Goal: Task Accomplishment & Management: Complete application form

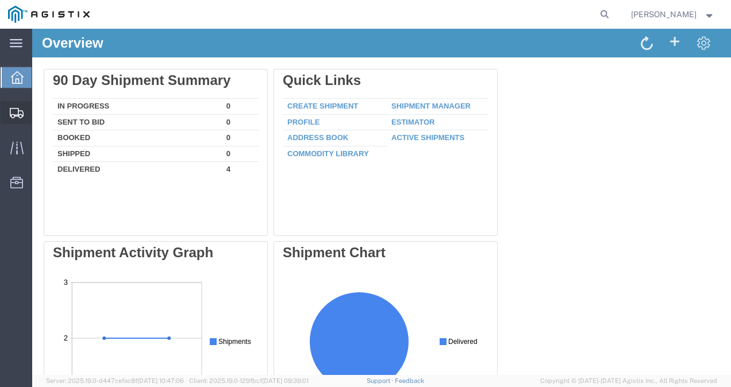
click at [0, 0] on span "Create Shipment" at bounding box center [0, 0] width 0 height 0
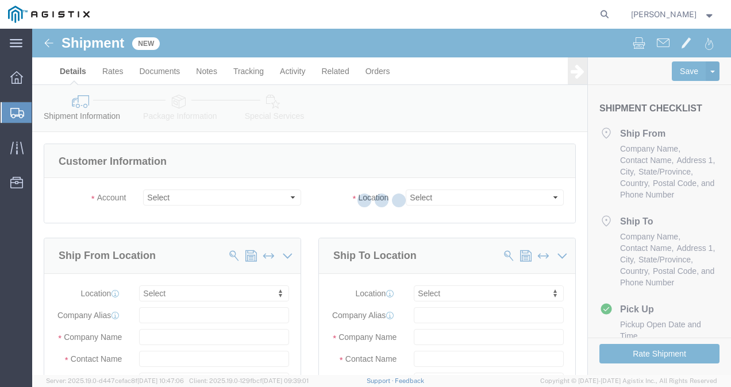
select select
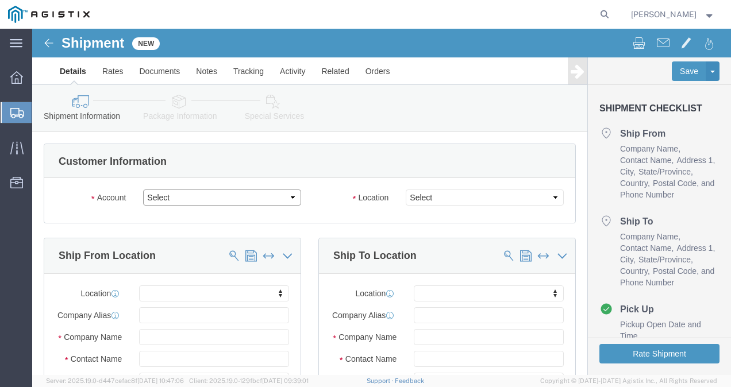
click select "Select PG&E West Coast Batteries Inc"
select select "9596"
click select "Select PG&E West Coast Batteries Inc"
select select "PURCHORD"
select select
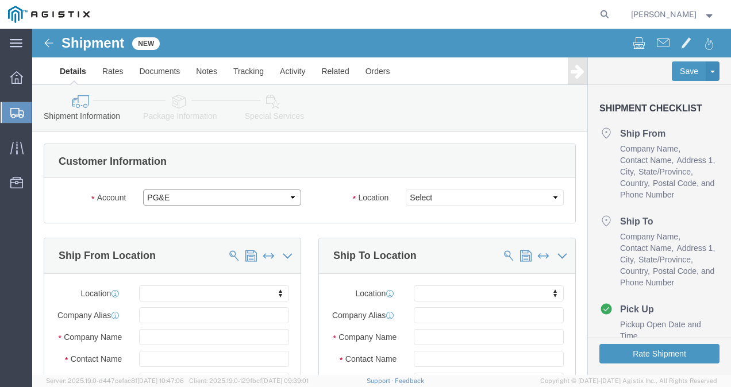
select select
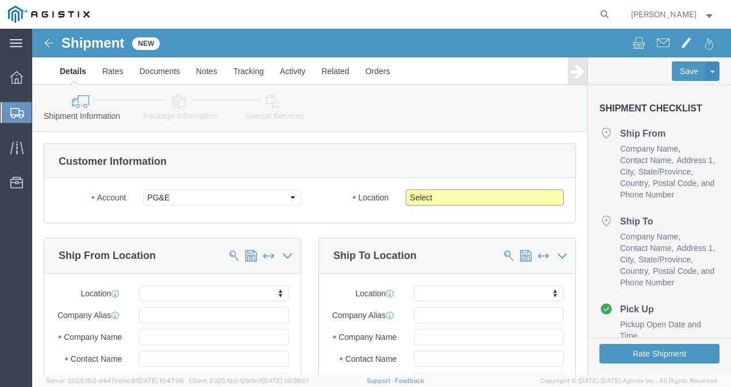
click select "Select All Others [GEOGRAPHIC_DATA] [GEOGRAPHIC_DATA] [GEOGRAPHIC_DATA] [GEOGRA…"
select select "19996"
click select "Select All Others [GEOGRAPHIC_DATA] [GEOGRAPHIC_DATA] [GEOGRAPHIC_DATA] [GEOGRA…"
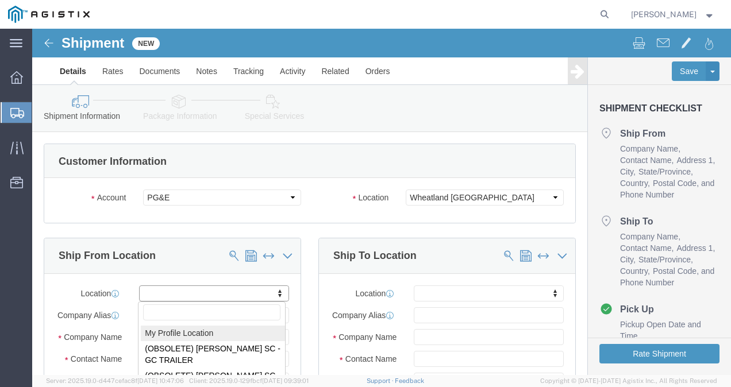
select select "MYPROFILE"
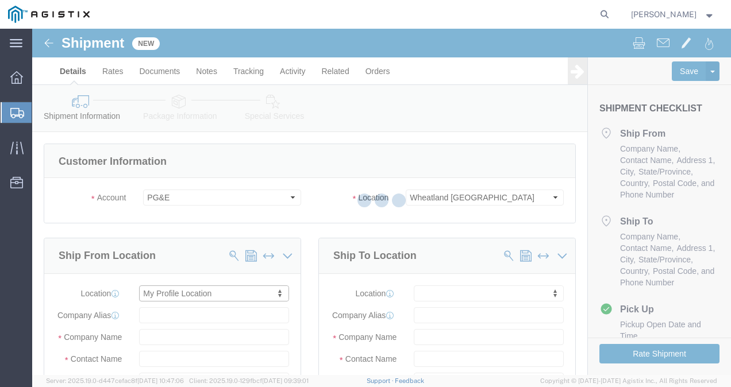
type input "[STREET_ADDRESS][PERSON_NAME]"
type input "92879"
type input "9517363530"
type input "[PERSON_NAME][EMAIL_ADDRESS][DOMAIN_NAME]"
checkbox input "true"
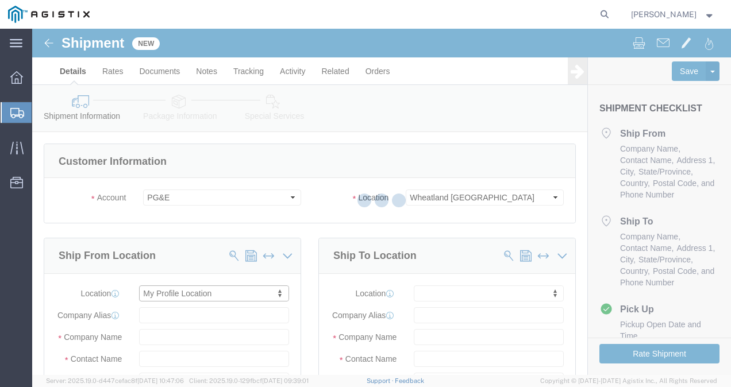
type input "West Coast Batteries LLC"
type input "[PERSON_NAME]"
type input "Corona"
select select "CA"
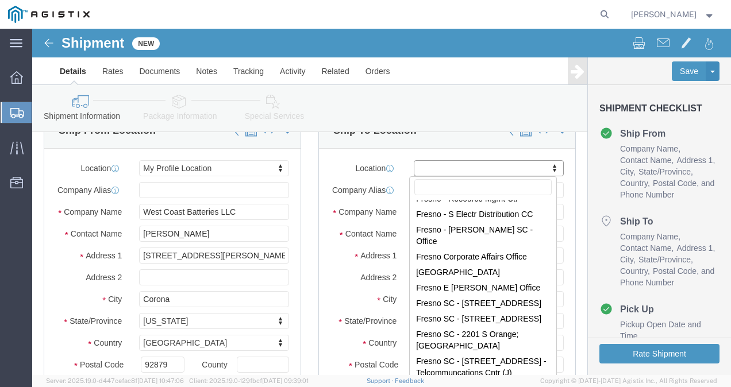
scroll to position [3191, 0]
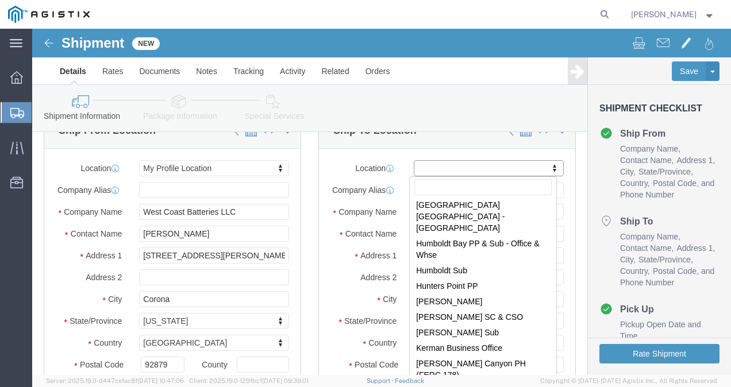
select select "71602"
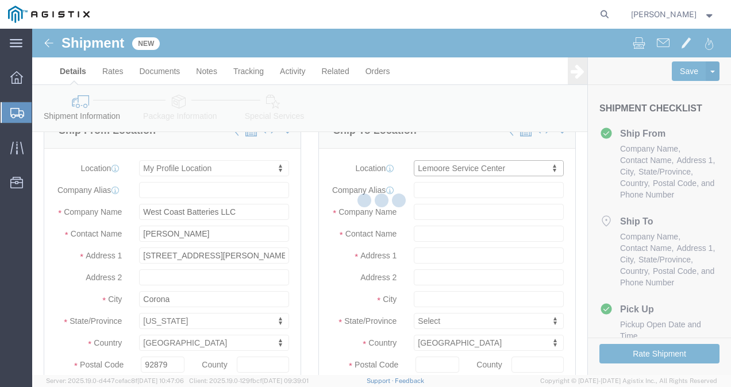
type input "[STREET_ADDRESS]"
type input "93245-2501"
type input "PG&E"
type input "Lemoore"
select select "CA"
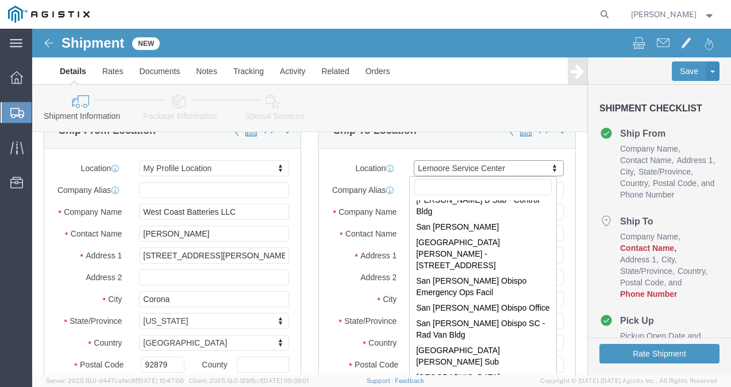
scroll to position [7092, 0]
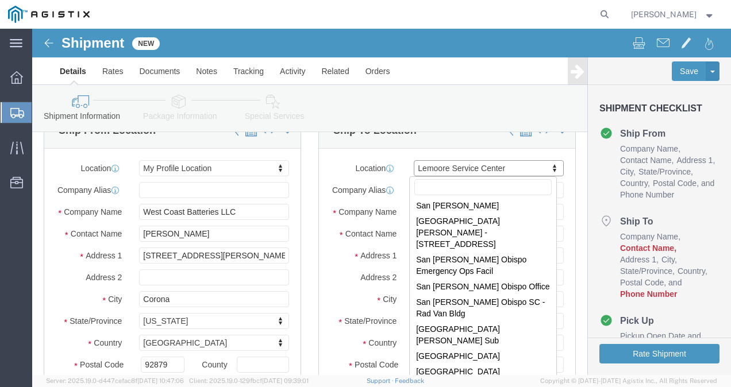
select select "20075"
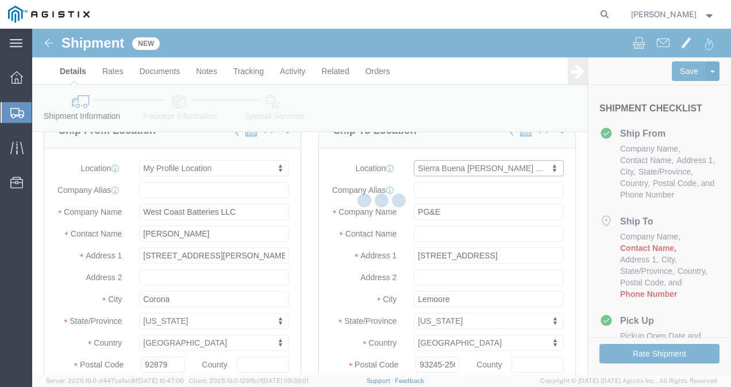
type input "Sierra Buena & [PERSON_NAME]"
type input "95993"
type input "Sierra Buena"
select select "CA"
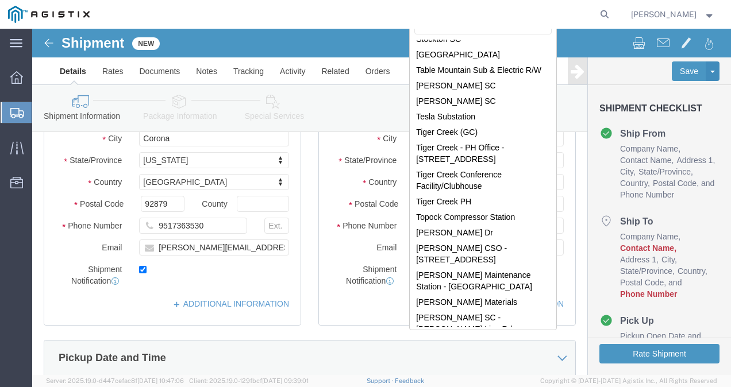
scroll to position [8149, 0]
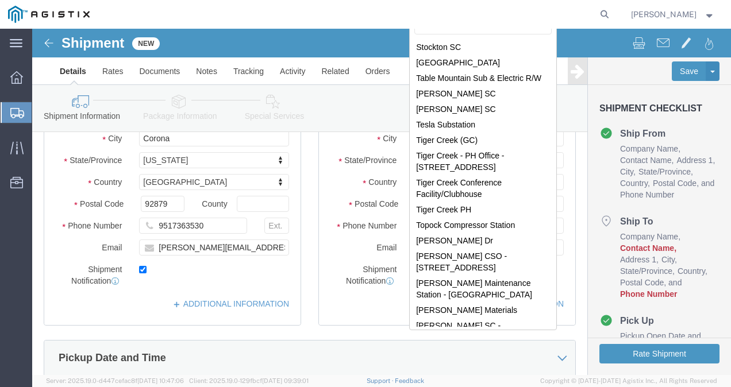
select select "19996"
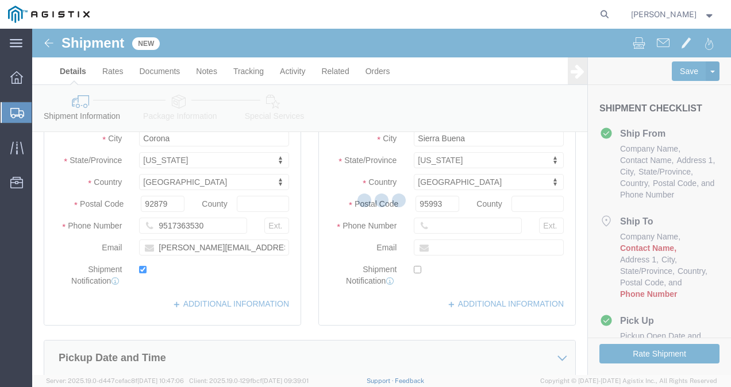
scroll to position [83, 0]
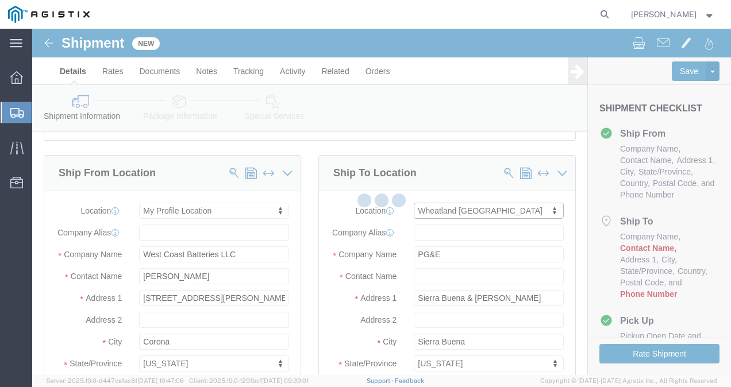
type input "[STREET_ADDRESS]"
type input "95692"
type input "Wheatland"
select select "CA"
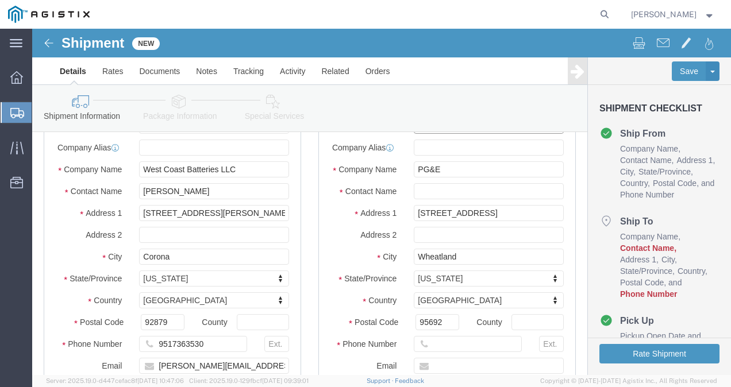
scroll to position [174, 0]
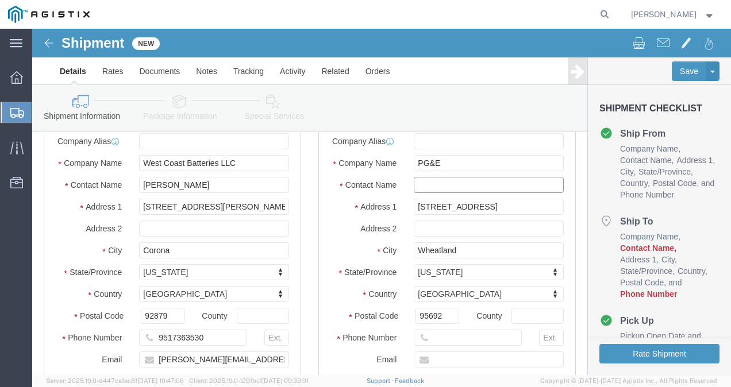
click input "text"
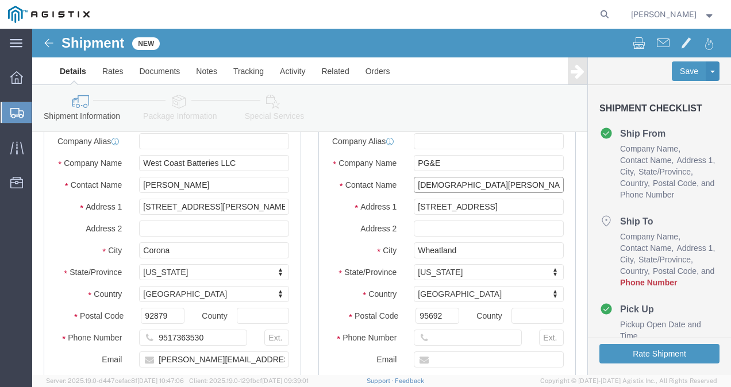
type input "[DEMOGRAPHIC_DATA][PERSON_NAME]"
click input "text"
type input "5"
click input "text"
paste input "[PHONE_NUMBER]"
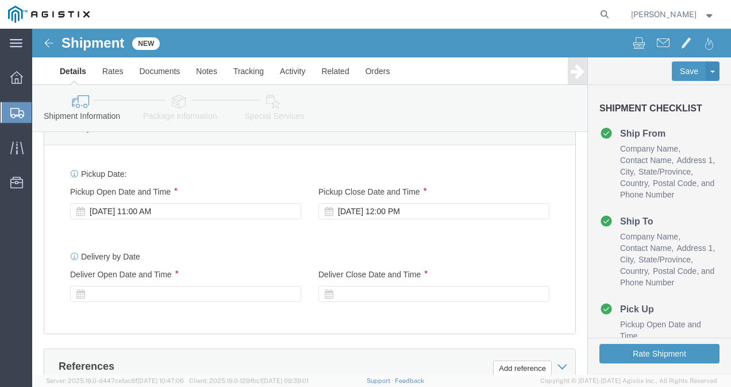
scroll to position [518, 0]
type input "[PHONE_NUMBER]"
click div
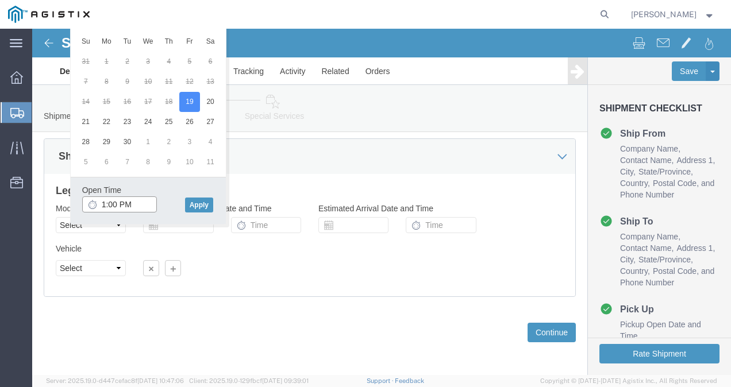
scroll to position [825, 0]
click button "Apply"
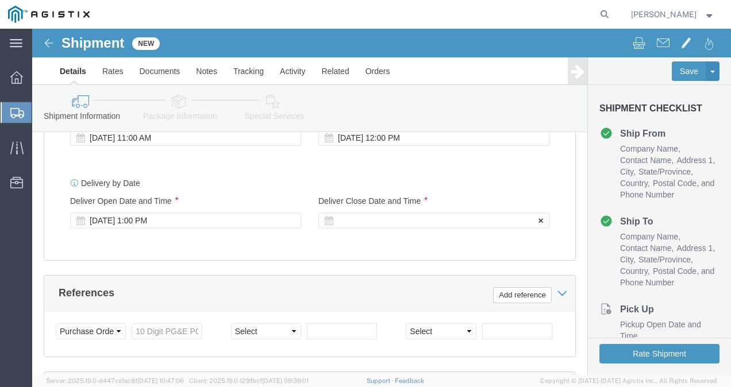
click div
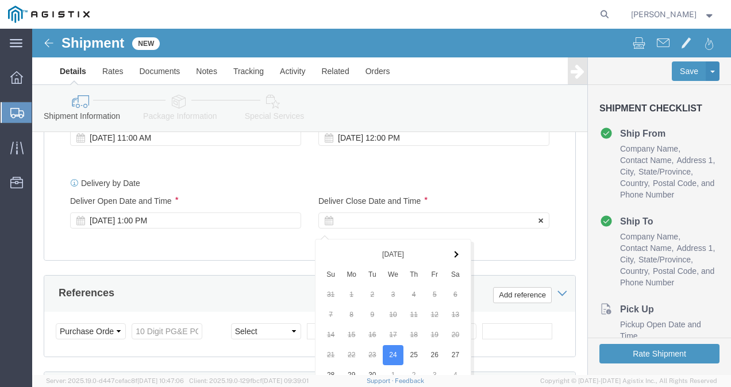
scroll to position [824, 0]
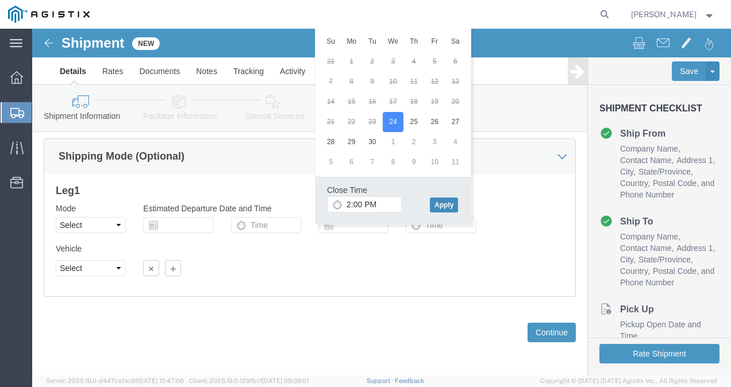
click button "Apply"
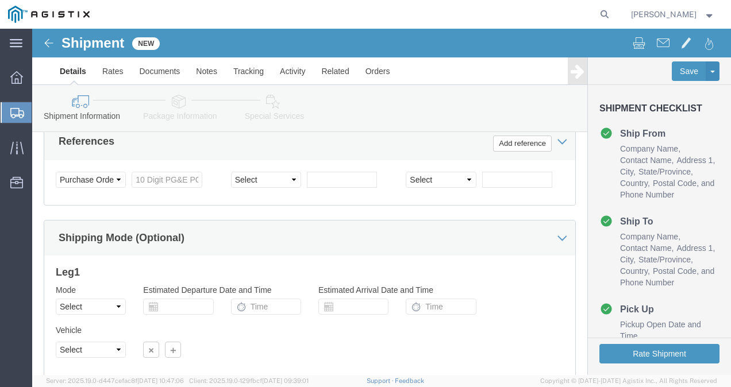
scroll to position [742, 0]
click input "text"
paste input "3501421888"
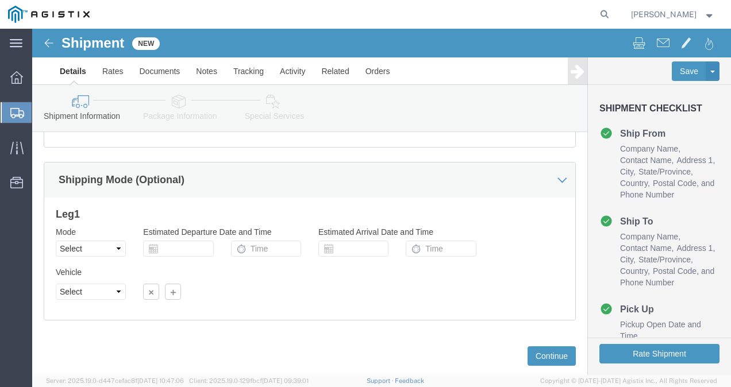
scroll to position [833, 0]
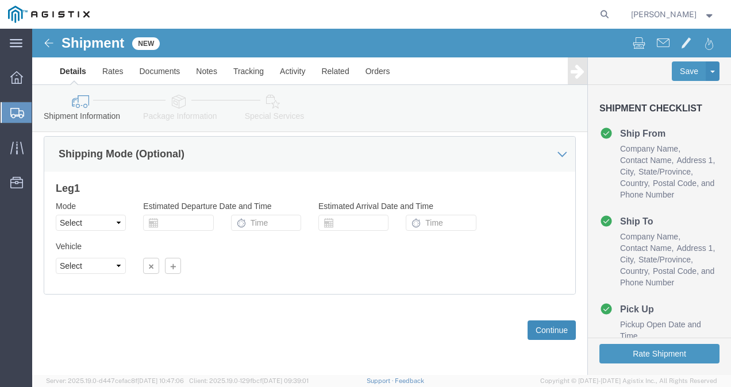
type input "3501421888"
click button "Continue"
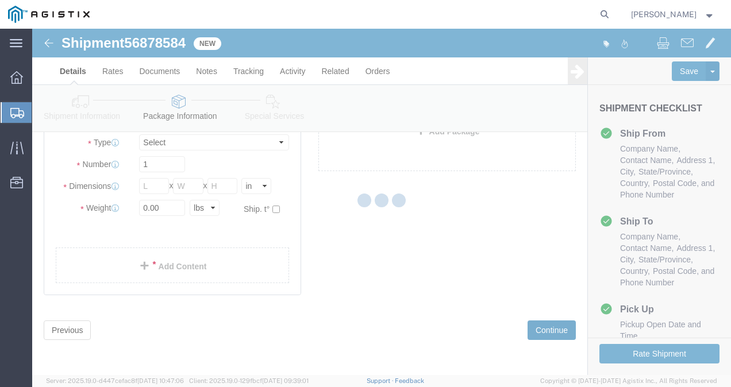
scroll to position [39, 0]
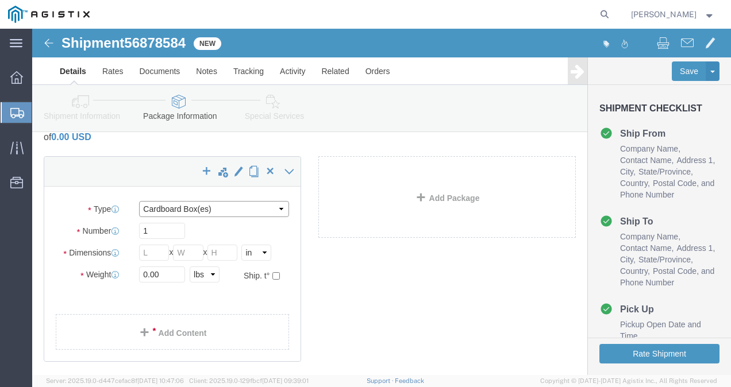
click select "Select Bulk Bundle(s) Cardboard Box(es) Carton(s) Crate(s) Drum(s) (Fiberboard)…"
select select "PSNS"
click select "Select Bulk Bundle(s) Cardboard Box(es) Carton(s) Crate(s) Drum(s) (Fiberboard)…"
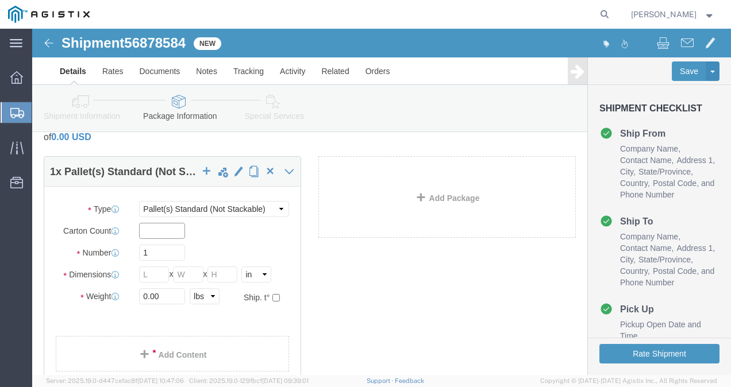
click input "text"
type input "42"
click input "text"
type input "48"
type input "40"
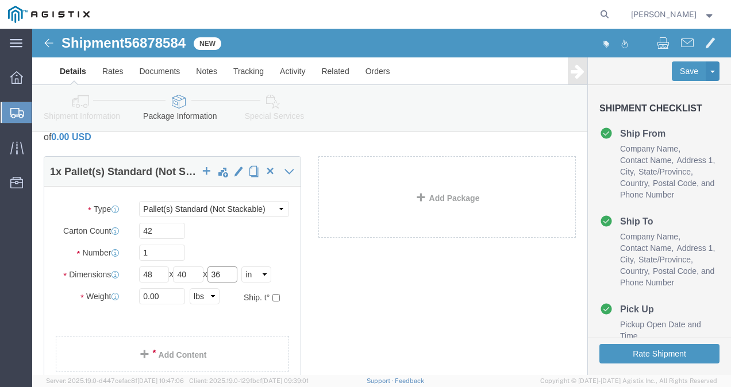
type input "36"
click input "0.00"
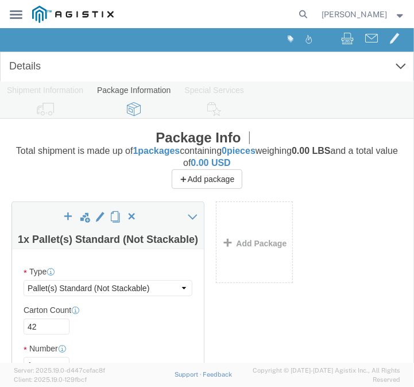
click div "Package Type Select Bulk Bundle(s) Cardboard Box(es) Carton(s) Crate(s) Drum(s)…"
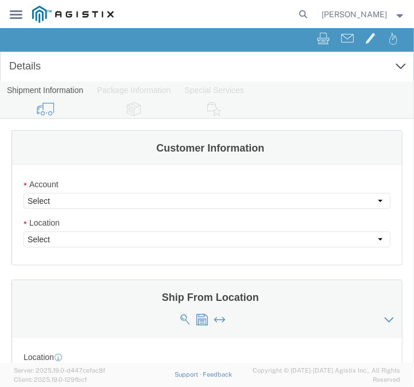
click link "Details"
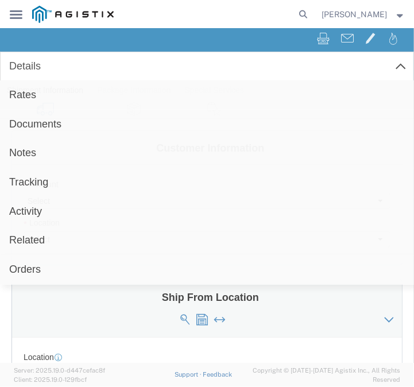
click link "Details"
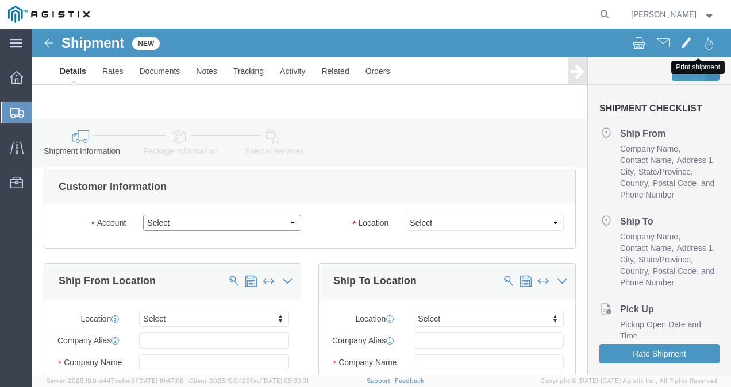
click select "Select PG&E West Coast Batteries Inc"
select select "9596"
click select "Select PG&E West Coast Batteries Inc"
select select "PURCHORD"
select select
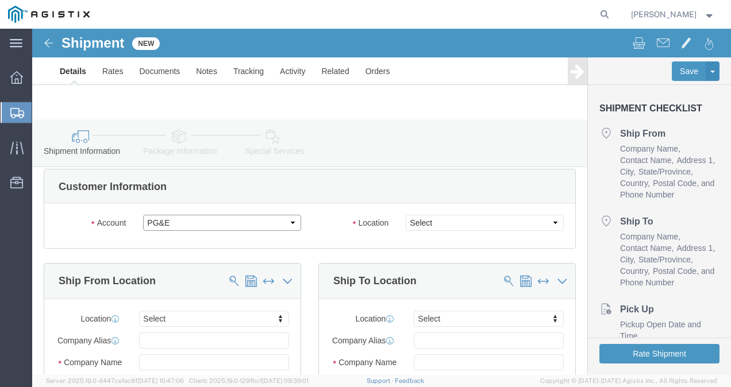
select select
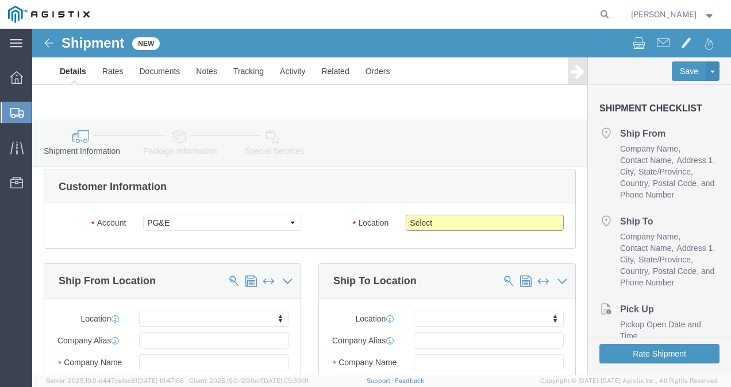
click select "Select All Others [GEOGRAPHIC_DATA] [GEOGRAPHIC_DATA] [GEOGRAPHIC_DATA] [GEOGRA…"
select select "19996"
click select "Select All Others [GEOGRAPHIC_DATA] [GEOGRAPHIC_DATA] [GEOGRAPHIC_DATA] [GEOGRA…"
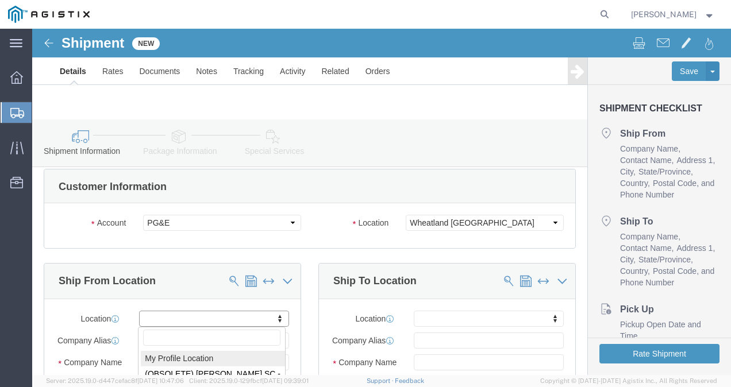
select select "MYPROFILE"
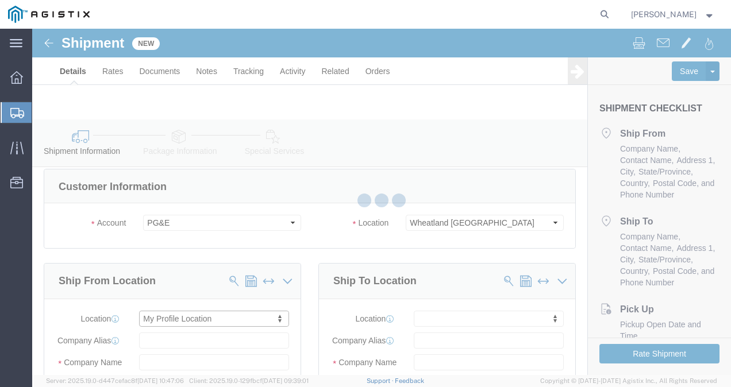
type input "[STREET_ADDRESS][PERSON_NAME]"
type input "92879"
type input "9517363530"
type input "[PERSON_NAME][EMAIL_ADDRESS][DOMAIN_NAME]"
checkbox input "true"
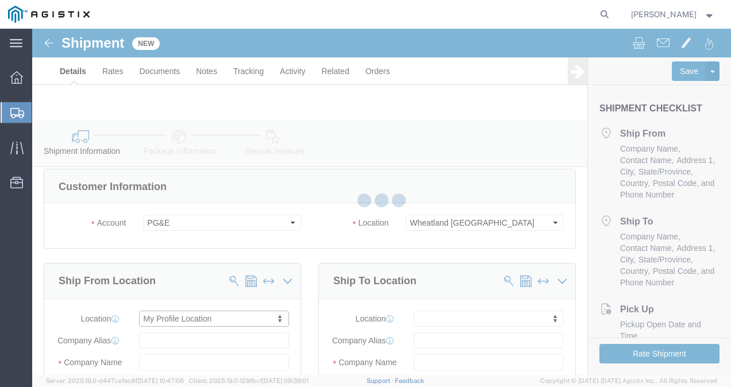
type input "West Coast Batteries LLC"
type input "[PERSON_NAME]"
type input "Corona"
select select "CA"
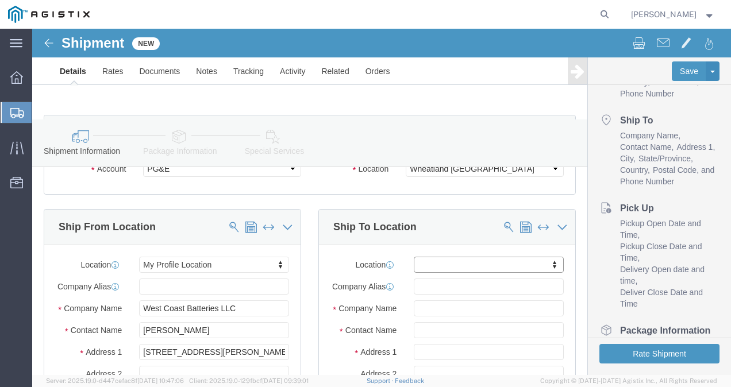
scroll to position [55, 0]
drag, startPoint x: 543, startPoint y: 278, endPoint x: 544, endPoint y: 301, distance: 23.0
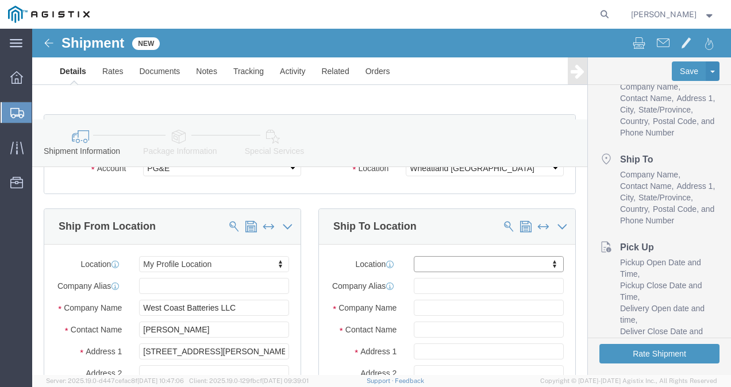
scroll to position [0, 0]
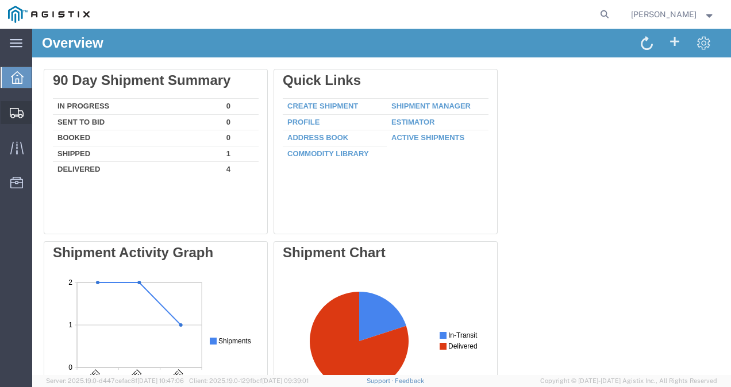
click at [14, 109] on icon at bounding box center [17, 113] width 14 height 10
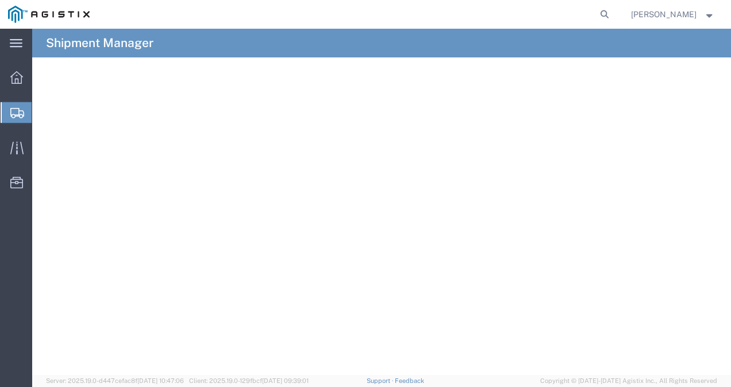
click at [0, 0] on span "Create Shipment" at bounding box center [0, 0] width 0 height 0
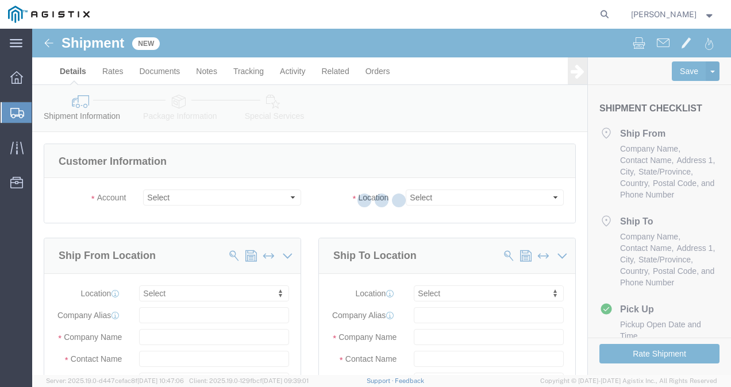
select select
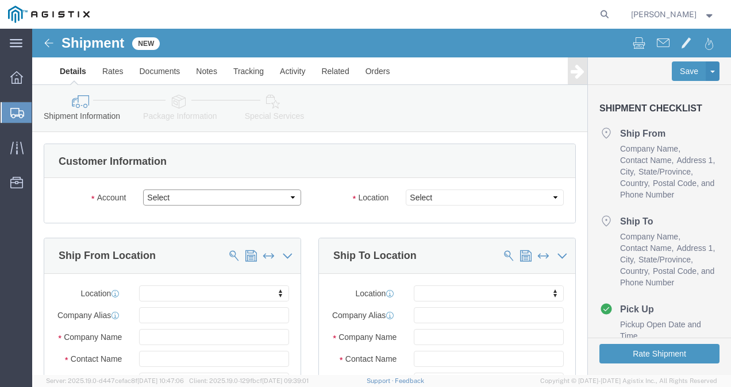
click select "Select PG&E West Coast Batteries Inc"
select select "9596"
click select "Select PG&E West Coast Batteries Inc"
select select "PURCHORD"
select select
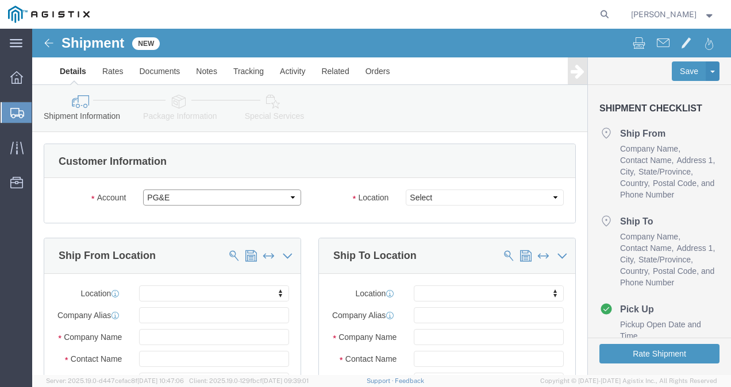
select select
click select "Select"
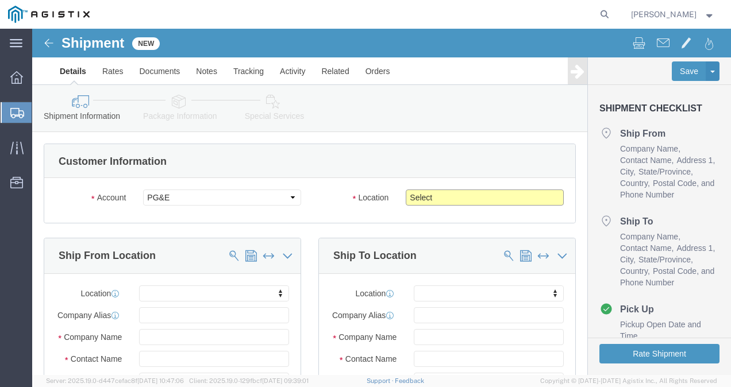
click select "Select All Others [GEOGRAPHIC_DATA] [GEOGRAPHIC_DATA] [GEOGRAPHIC_DATA] [GEOGRA…"
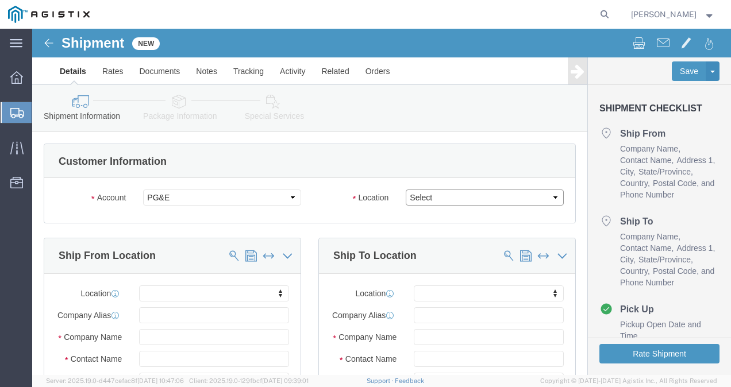
select select "19996"
click select "Select All Others [GEOGRAPHIC_DATA] [GEOGRAPHIC_DATA] [GEOGRAPHIC_DATA] [GEOGRA…"
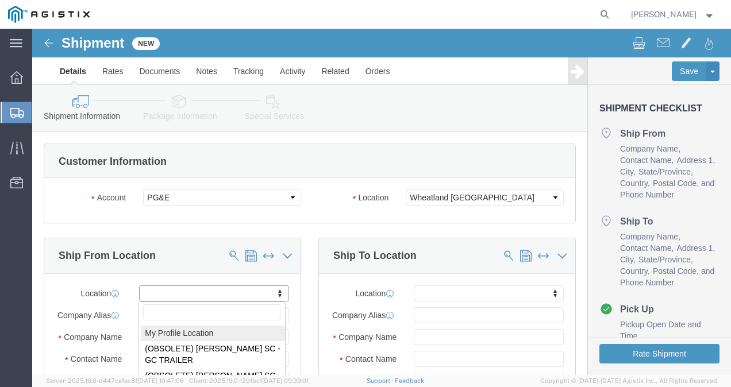
select select "MYPROFILE"
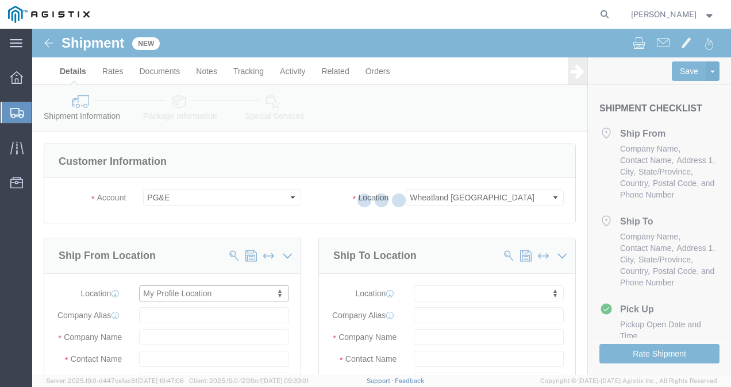
type input "[STREET_ADDRESS][PERSON_NAME]"
type input "92879"
type input "9517363530"
type input "[PERSON_NAME][EMAIL_ADDRESS][DOMAIN_NAME]"
checkbox input "true"
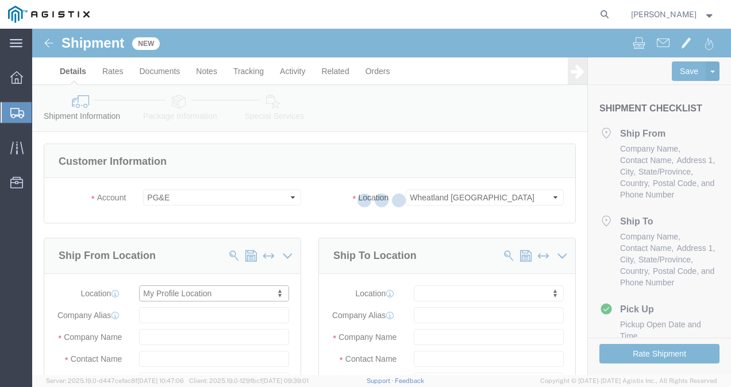
type input "West Coast Batteries LLC"
type input "[PERSON_NAME]"
type input "Corona"
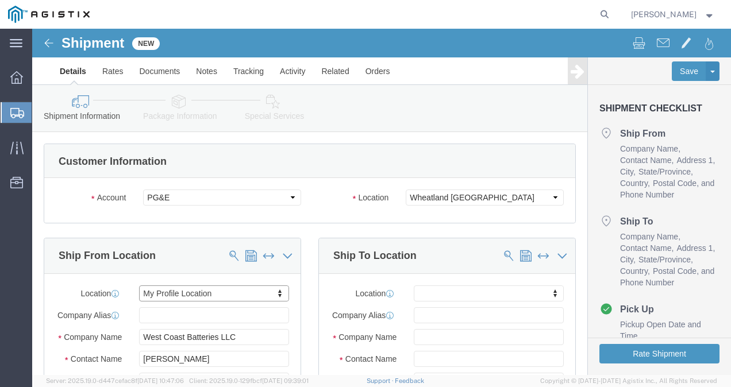
select select "CA"
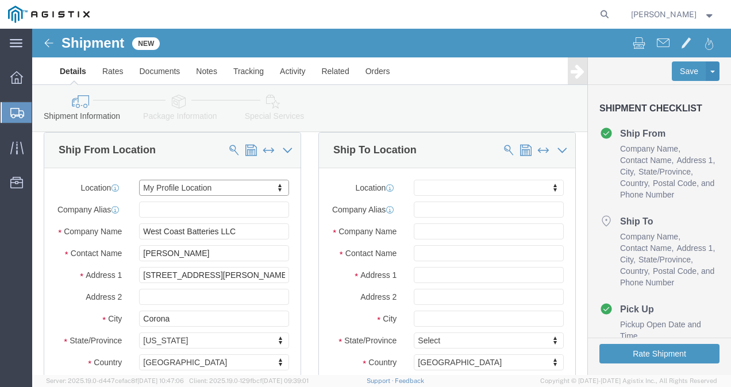
scroll to position [105, 0]
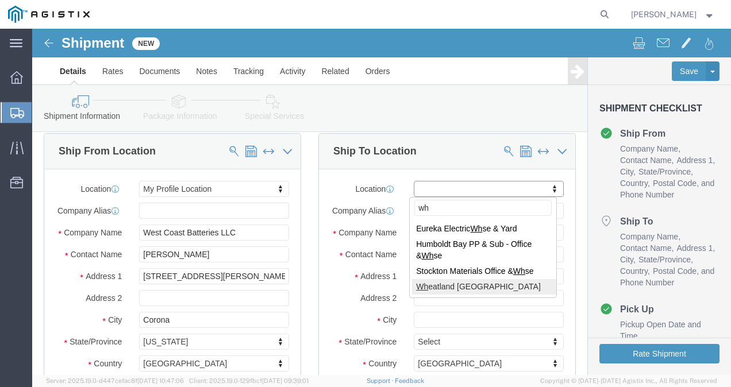
type input "wh"
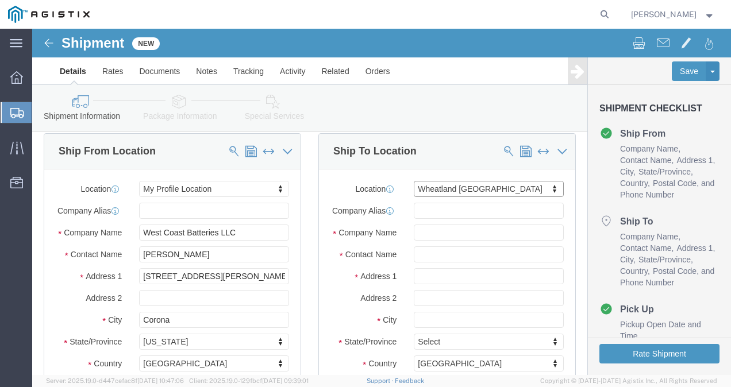
select select "19996"
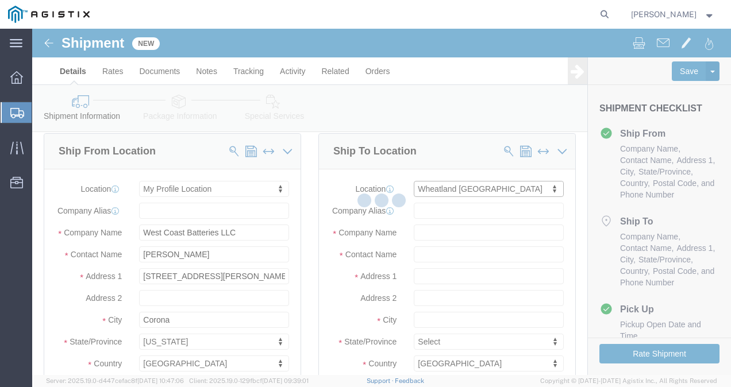
type input "[STREET_ADDRESS]"
type input "95692"
type input "PG&E"
type input "Wheatland"
select select "CA"
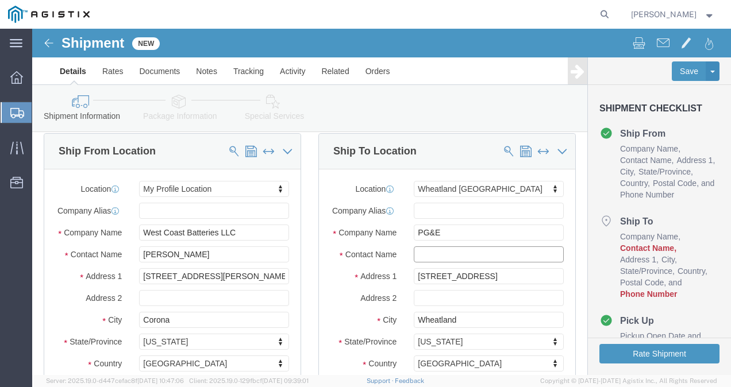
click input "text"
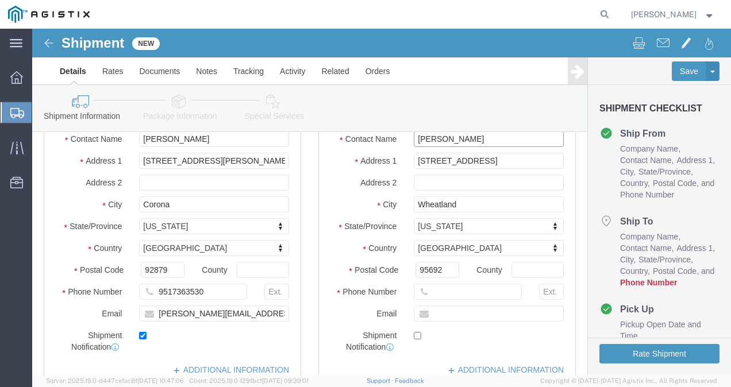
scroll to position [221, 0]
type input "Chrstian Castillo"
click input "text"
click div
click input "text"
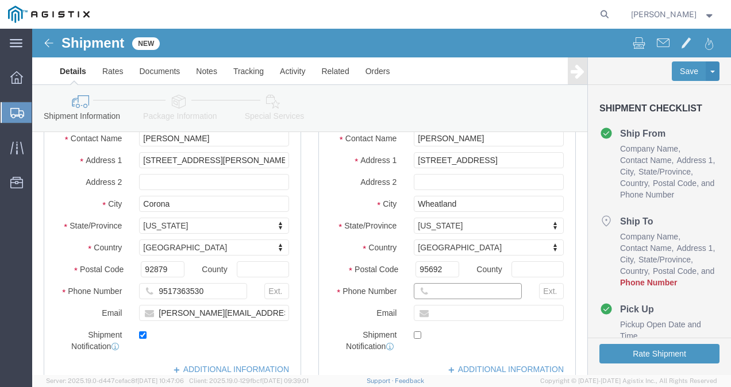
paste input "[PHONE_NUMBER]"
type input "[PHONE_NUMBER]"
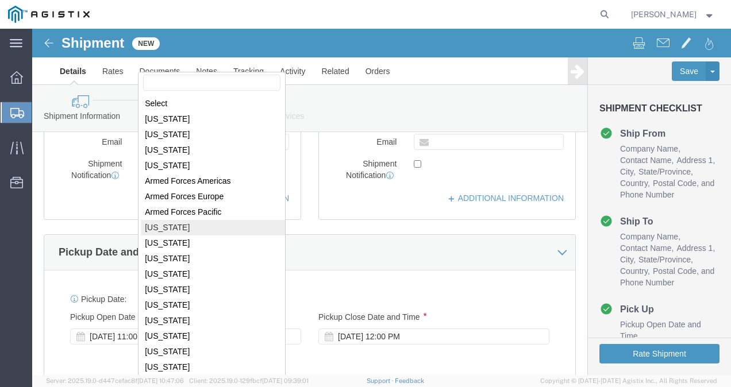
scroll to position [393, 0]
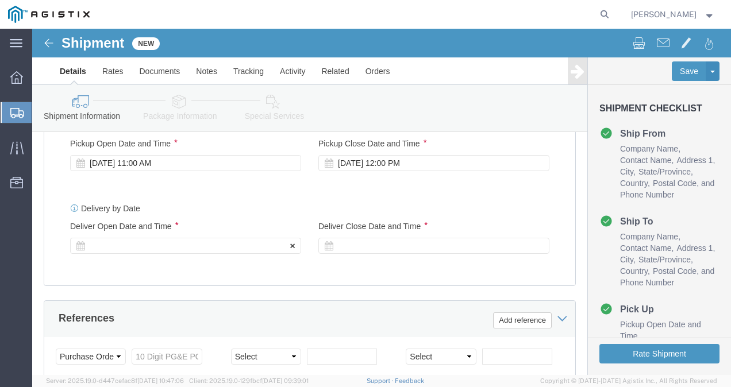
click div
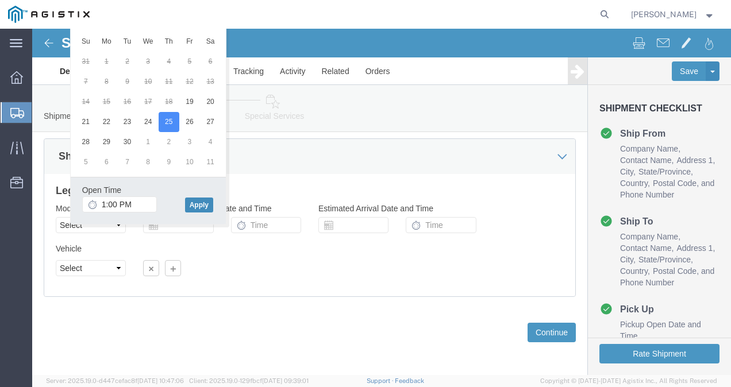
click button "Apply"
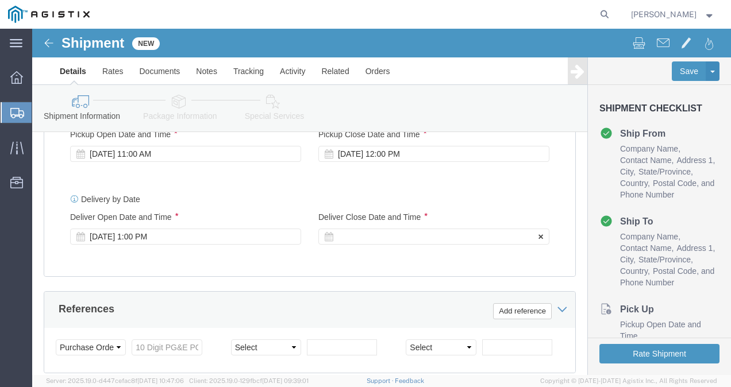
click div
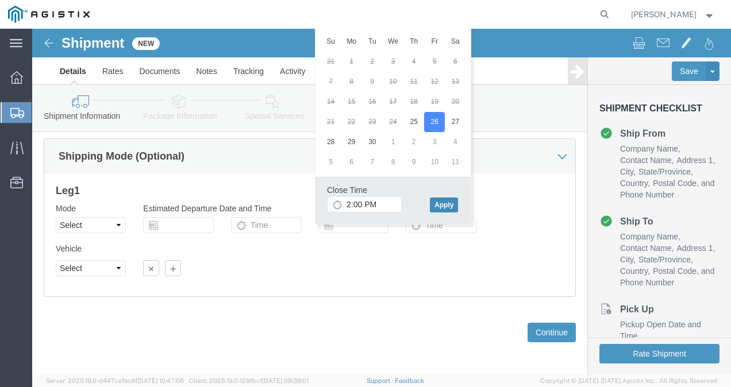
click button "Apply"
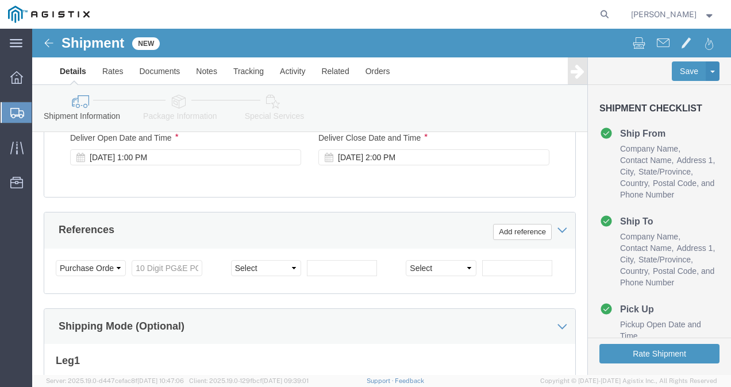
scroll to position [649, 0]
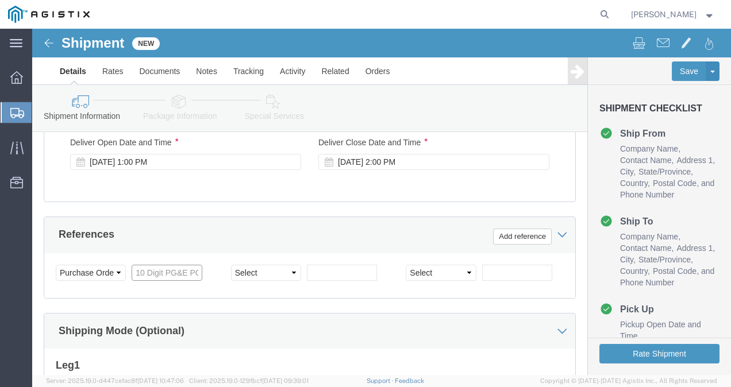
click input "text"
paste input "3501421888"
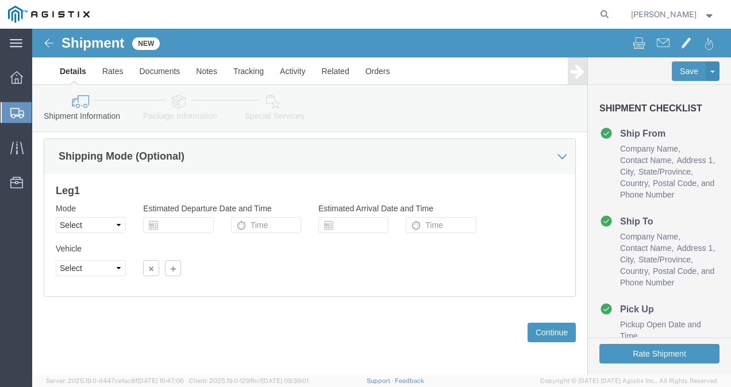
scroll to position [827, 0]
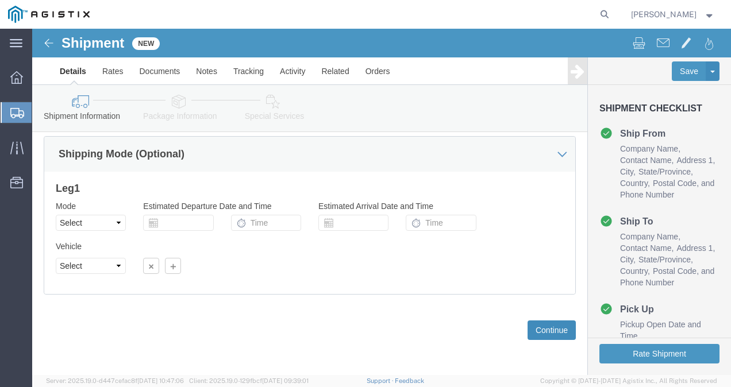
type input "3501421888"
click button "Continue"
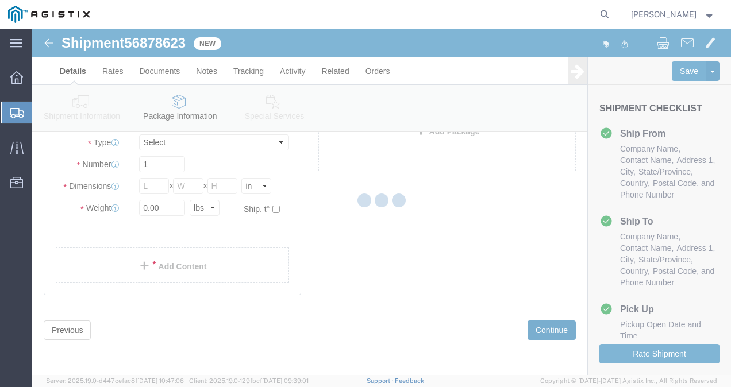
scroll to position [39, 0]
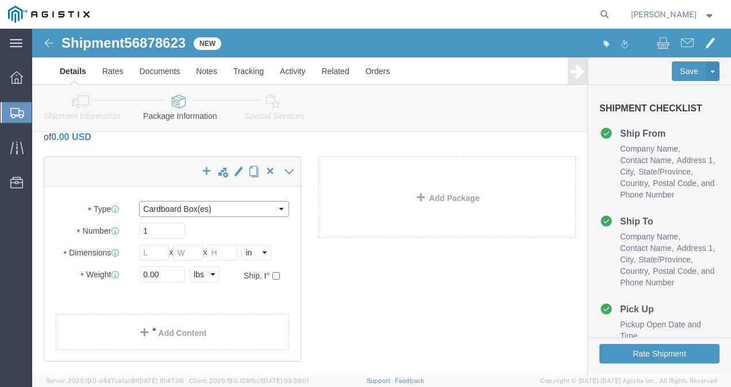
click select "Select Bulk Bundle(s) Cardboard Box(es) Carton(s) Crate(s) Drum(s) (Fiberboard)…"
select select "PSNS"
click select "Select Bulk Bundle(s) Cardboard Box(es) Carton(s) Crate(s) Drum(s) (Fiberboard)…"
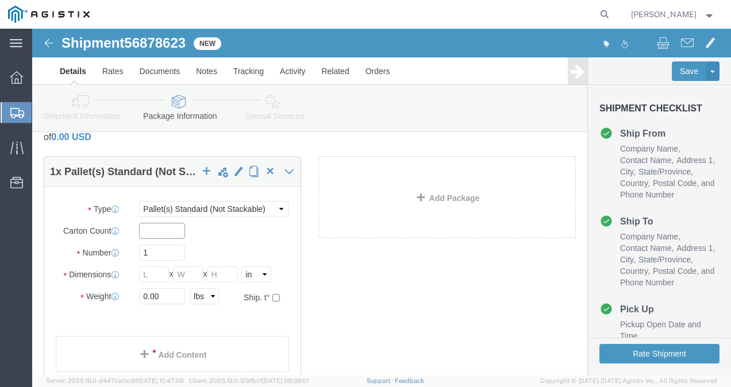
click input "text"
type input "42"
click input "text"
type input "48"
type input "40"
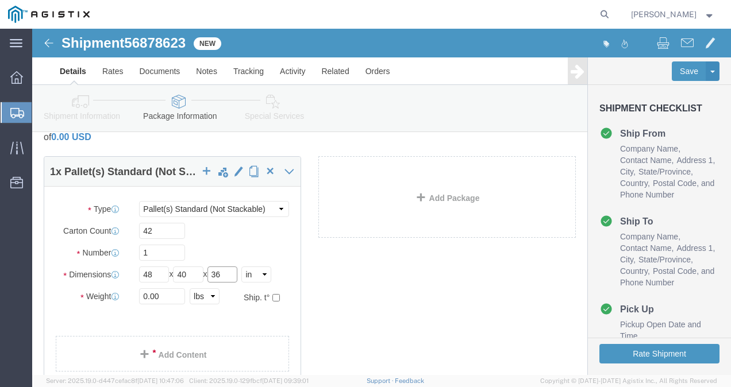
type input "36"
click input "0.00"
type input "1710"
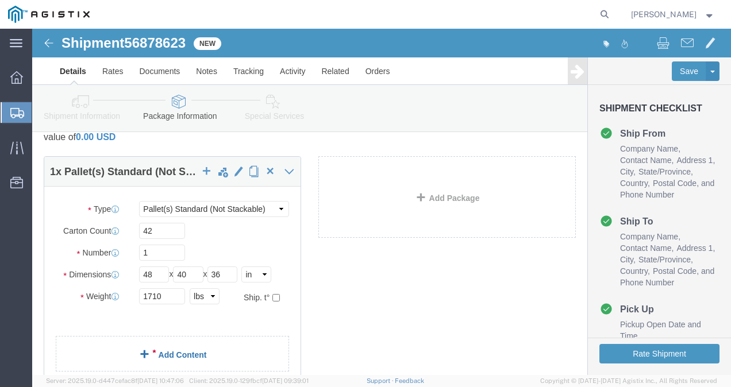
click link "Add Content"
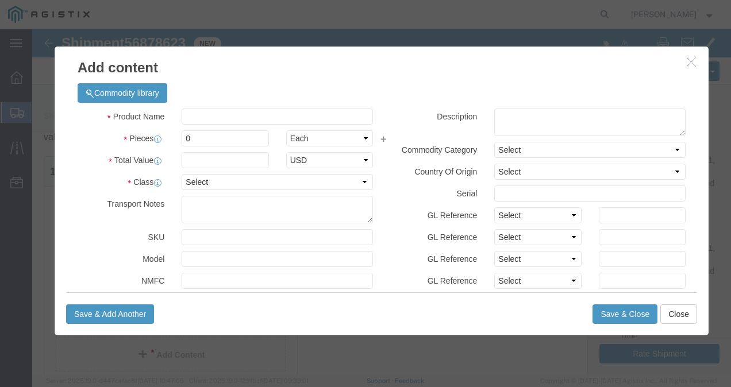
click div "Commodity library"
click input "text"
type input "o"
type input "Odyssey Batteries"
type input "42"
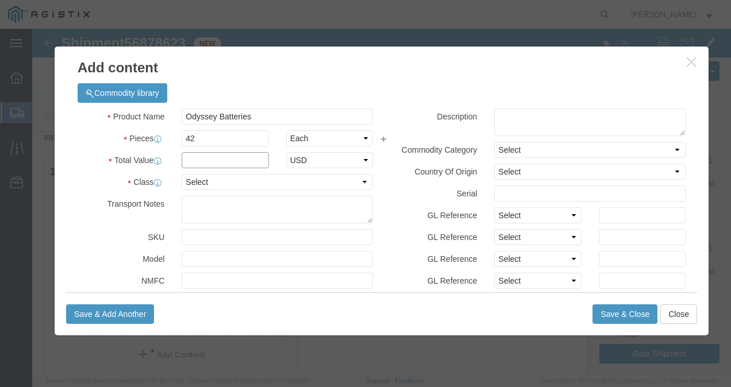
click input "text"
type input "1"
click select "Select 50 55 60 65 70 85 92.5 100 125 175 250 300 400"
select select "60"
click select "Select 50 55 60 65 70 85 92.5 100 125 175 250 300 400"
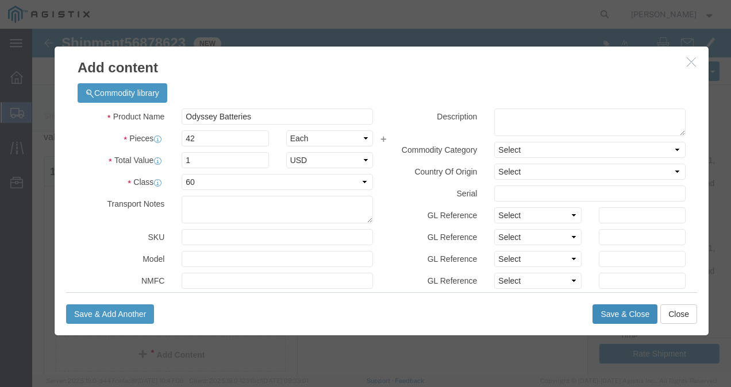
click button "Save & Close"
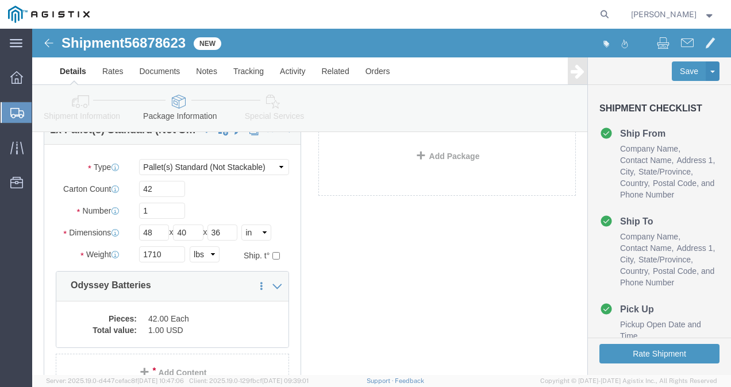
scroll to position [79, 0]
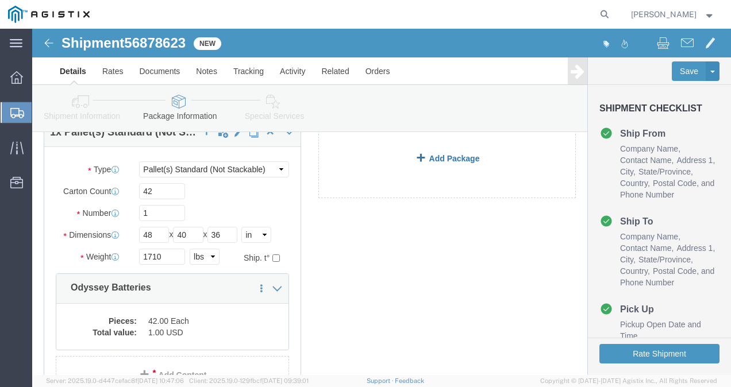
click link "Add Package"
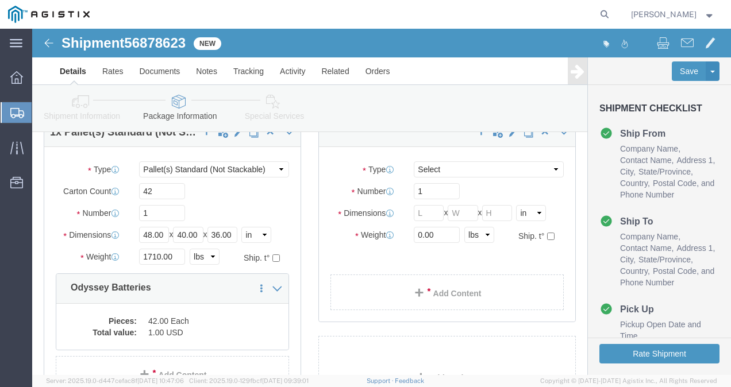
select select "PSNS"
click select "Select Bulk Bundle(s) Cardboard Box(es) Carton(s) Crate(s) Drum(s) (Fiberboard)…"
select select "PSNS"
click select "Select Bulk Bundle(s) Cardboard Box(es) Carton(s) Crate(s) Drum(s) (Fiberboard)…"
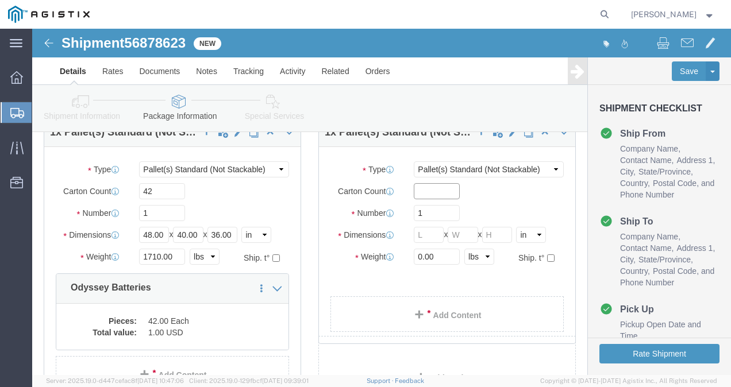
click input "text"
type input "10"
click input "text"
type input "48"
type input "40"
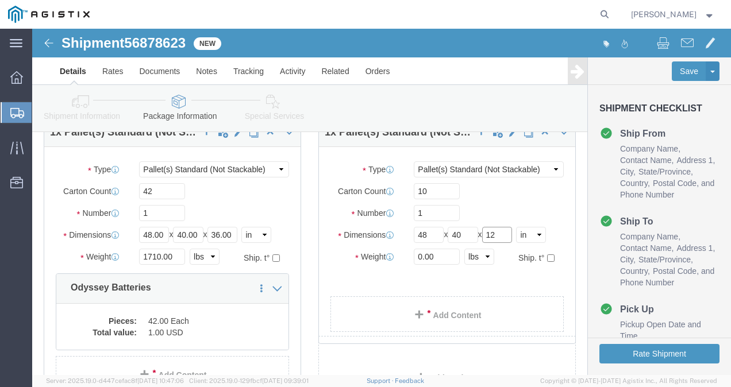
type input "12"
click input "0.00"
type input "0"
type input "3"
type input "430"
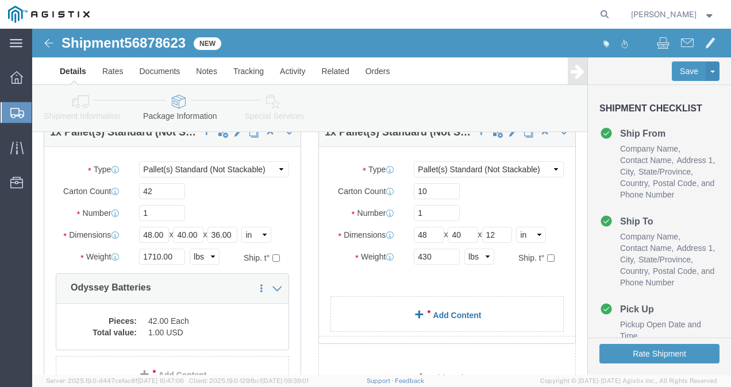
click link "Add Content"
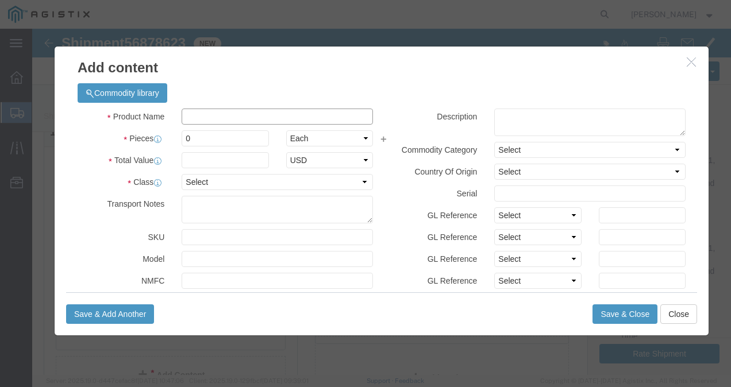
click input "text"
type input "Odyssey Batteries"
type input "1"
click input "0"
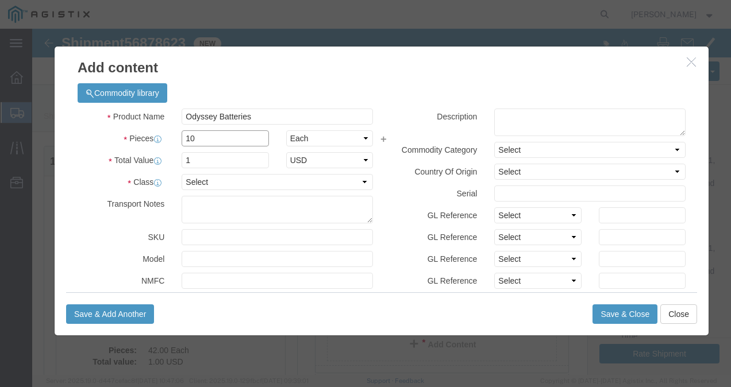
type input "10"
click select "Select 50 55 60 65 70 85 92.5 100 125 175 250 300 400"
select select "60"
click select "Select 50 55 60 65 70 85 92.5 100 125 175 250 300 400"
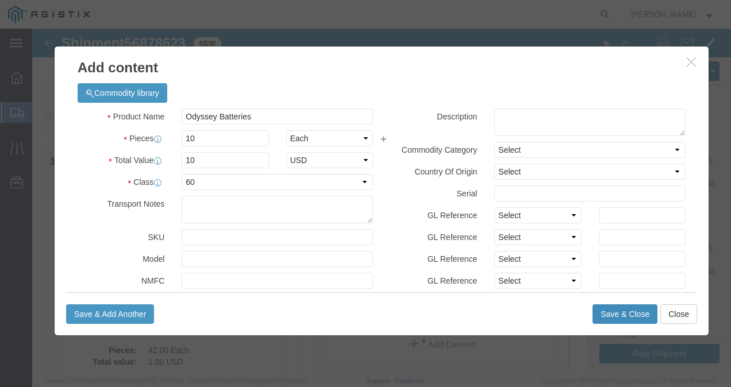
click button "Save & Close"
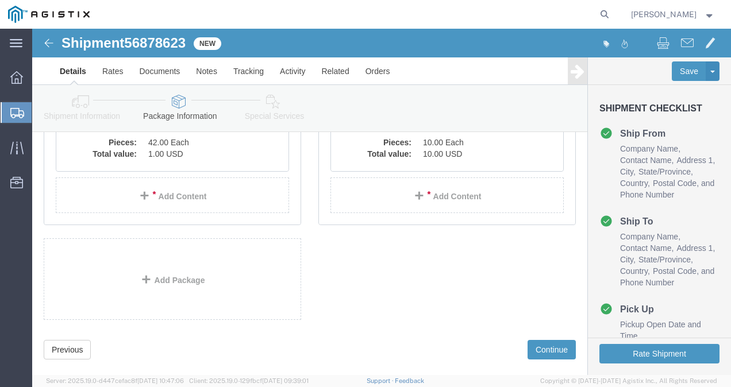
scroll to position [276, 0]
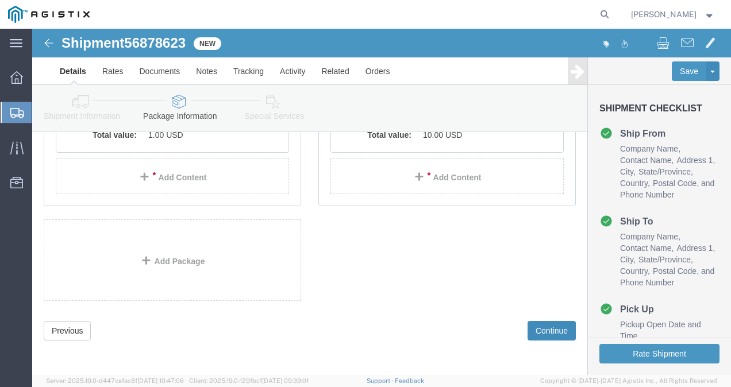
click button "Continue"
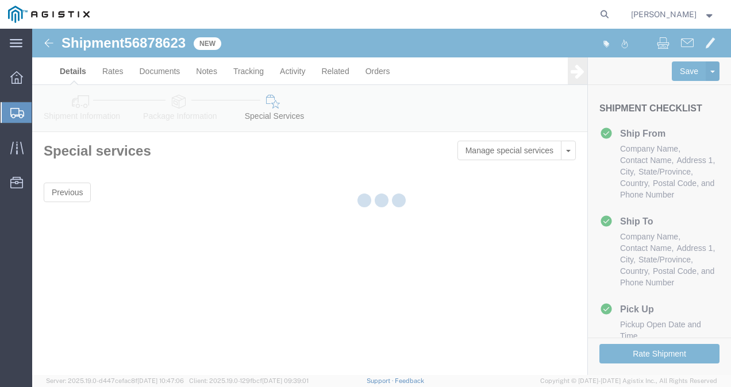
scroll to position [0, 0]
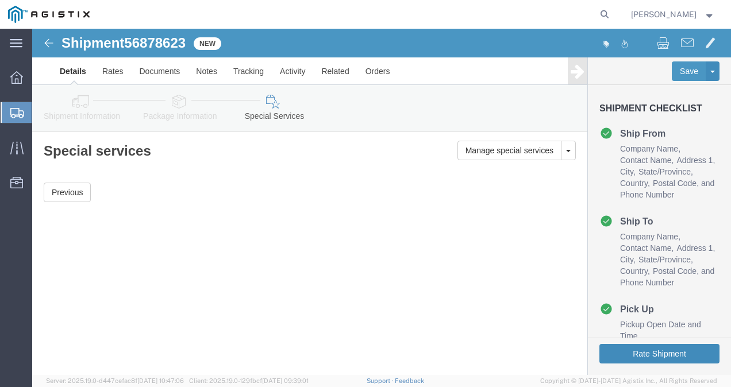
click button "Rate Shipment"
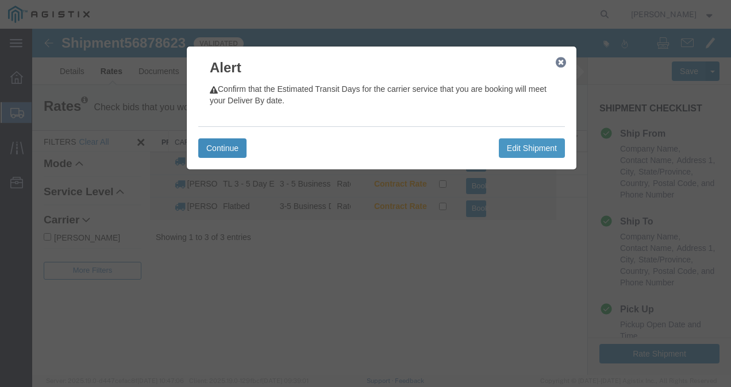
click at [217, 154] on button "Continue" at bounding box center [222, 149] width 48 height 20
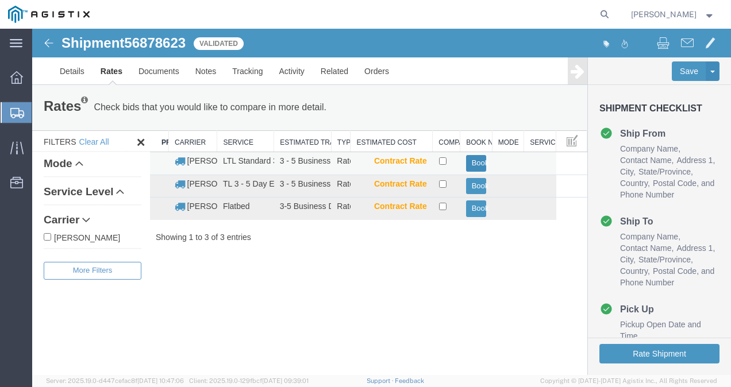
click at [475, 159] on button "Book" at bounding box center [476, 163] width 21 height 17
